Goal: Task Accomplishment & Management: Use online tool/utility

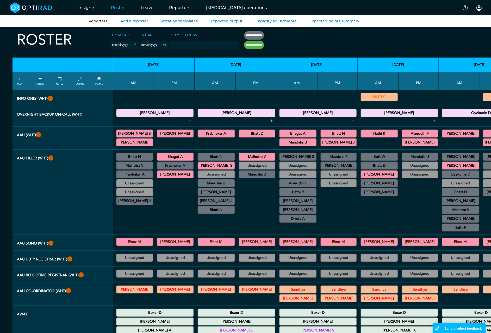
click at [94, 20] on link "Reporters" at bounding box center [98, 21] width 19 height 5
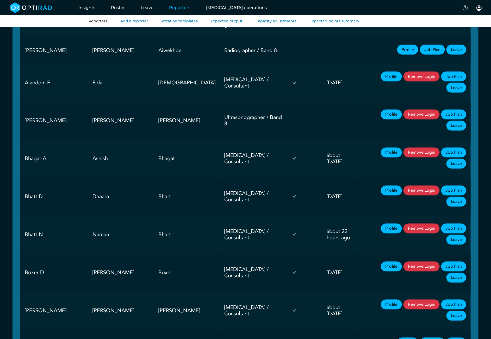
scroll to position [391, 0]
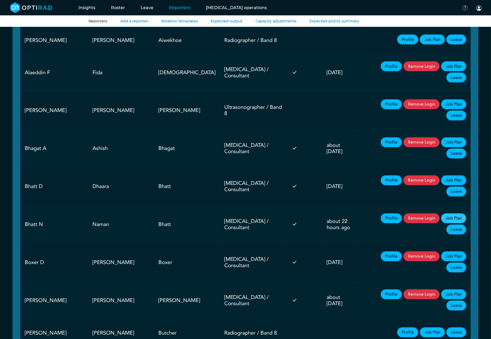
click at [441, 214] on link "Job Plan" at bounding box center [453, 219] width 25 height 10
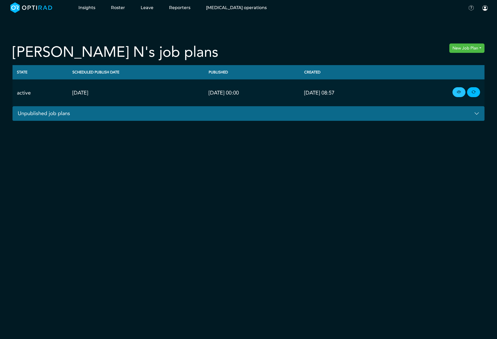
click at [458, 92] on icon at bounding box center [459, 92] width 4 height 6
